Goal: Find specific page/section: Find specific page/section

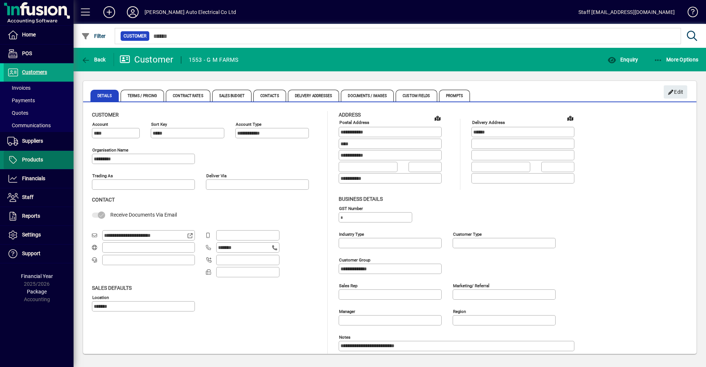
click at [25, 161] on span "Products" at bounding box center [32, 160] width 21 height 6
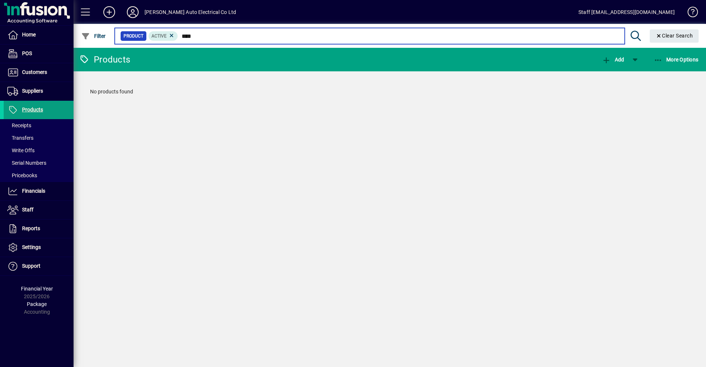
type input "****"
